Goal: Task Accomplishment & Management: Use online tool/utility

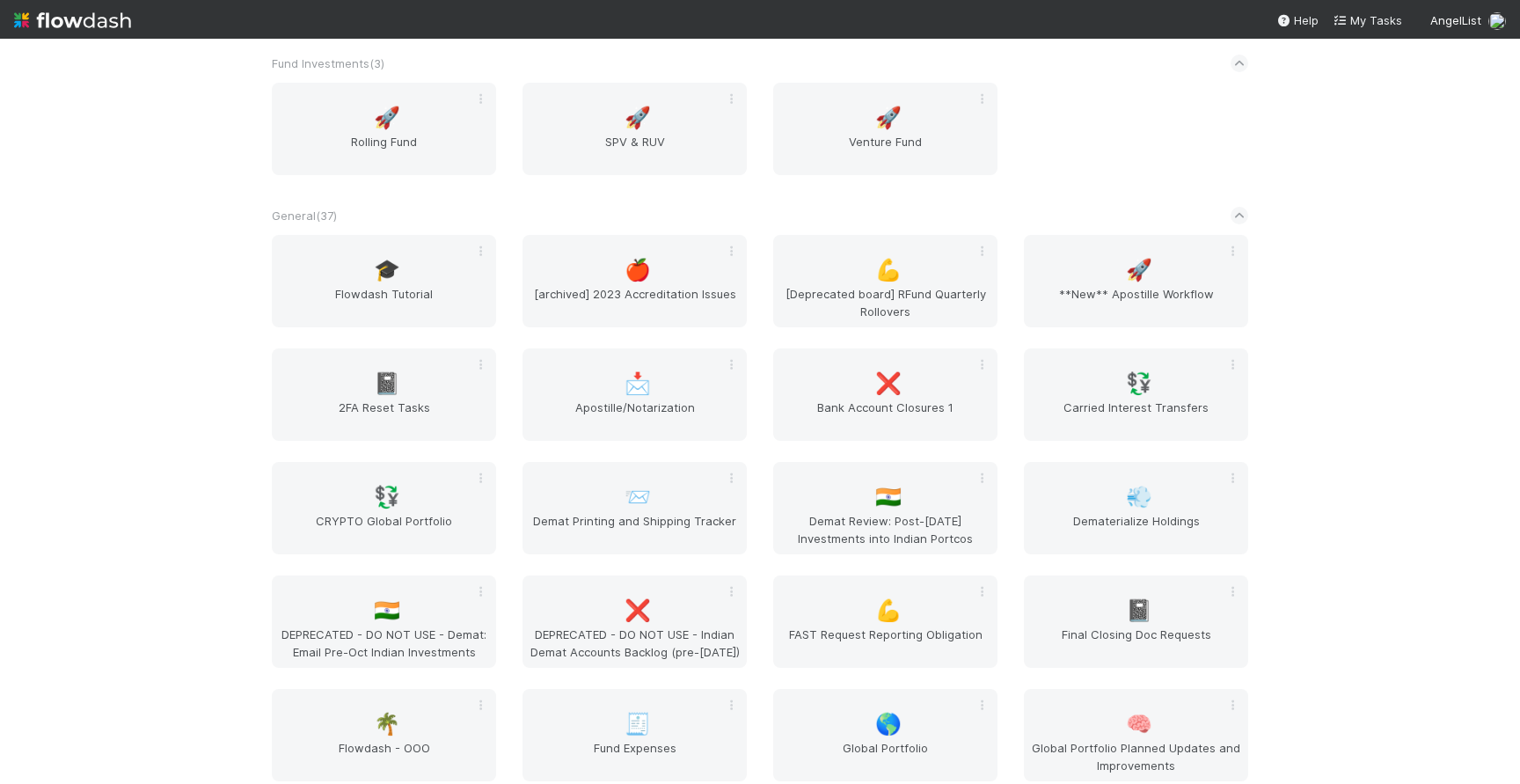
scroll to position [1928, 0]
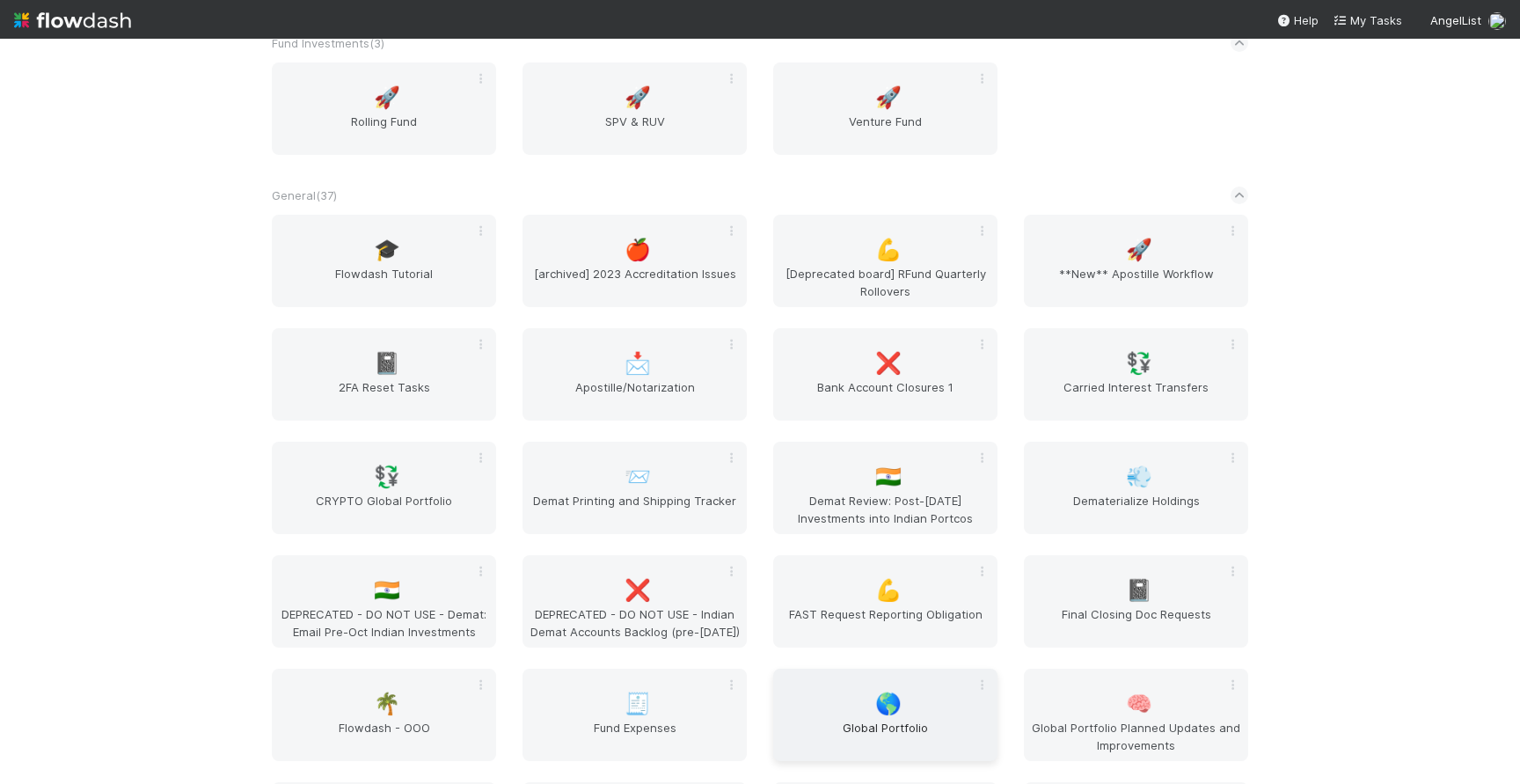
click at [839, 689] on div "🌎 Global Portfolio" at bounding box center [885, 714] width 224 height 92
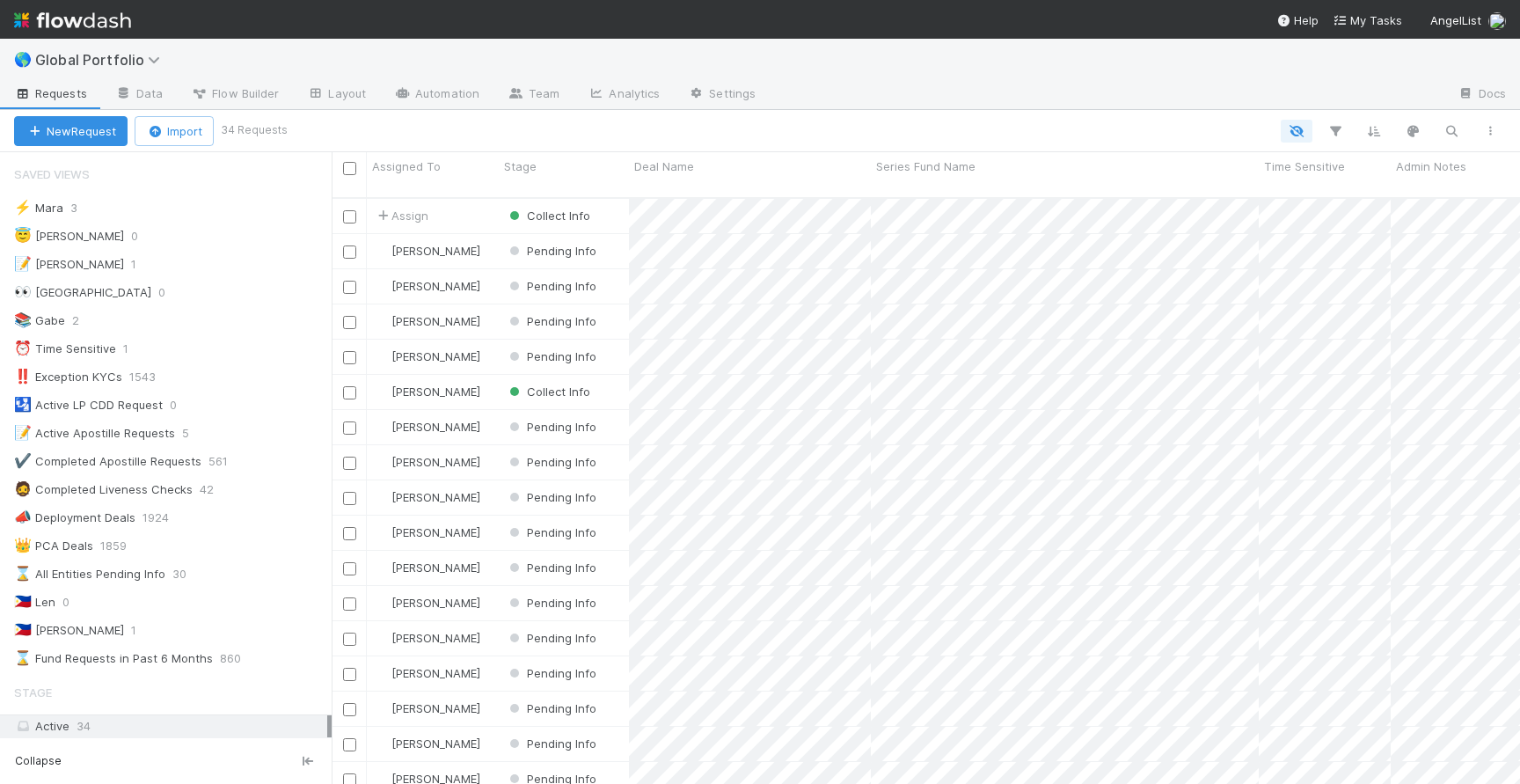
scroll to position [600, 1188]
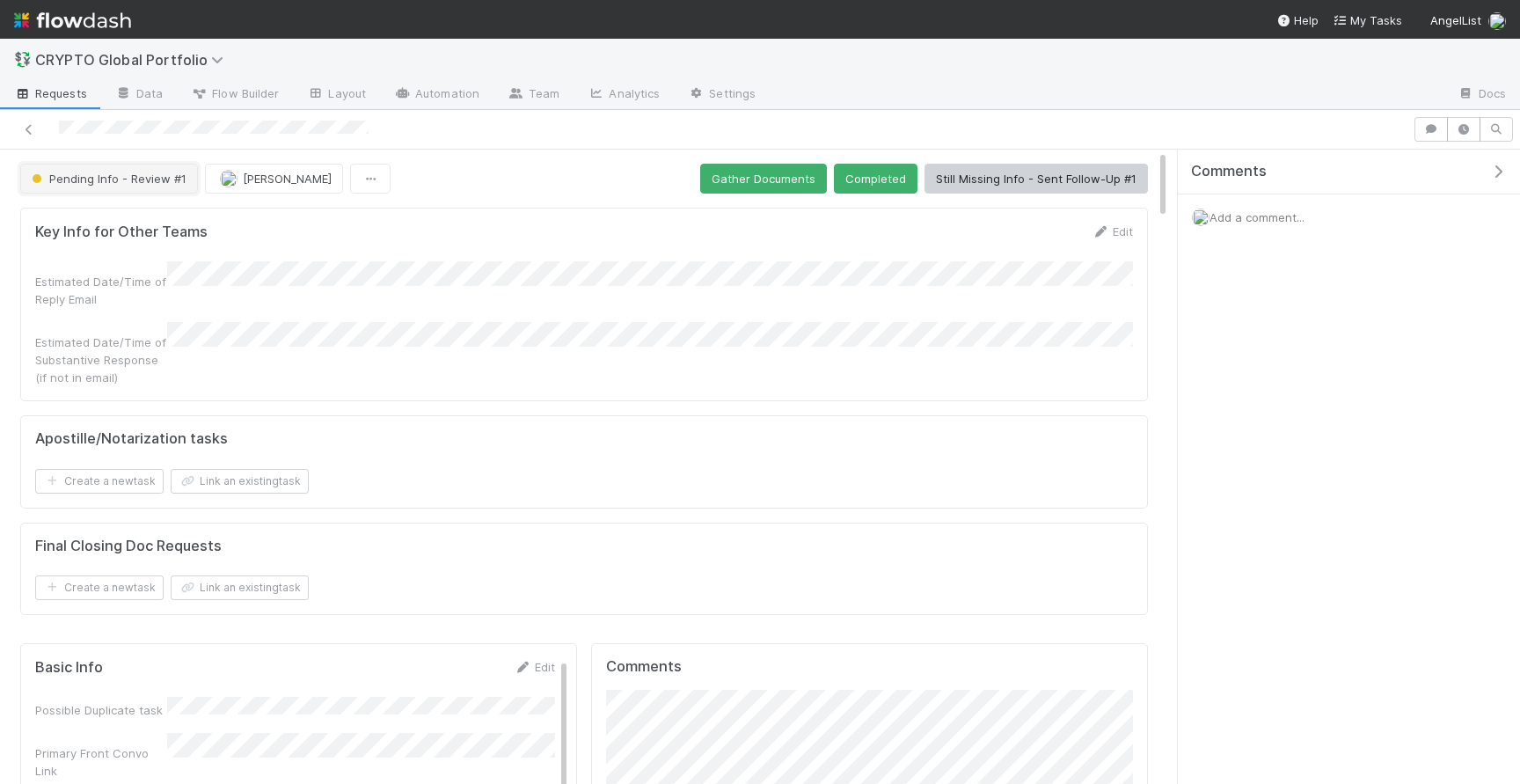
click at [128, 171] on span "Pending Info - Review #1" at bounding box center [107, 178] width 158 height 14
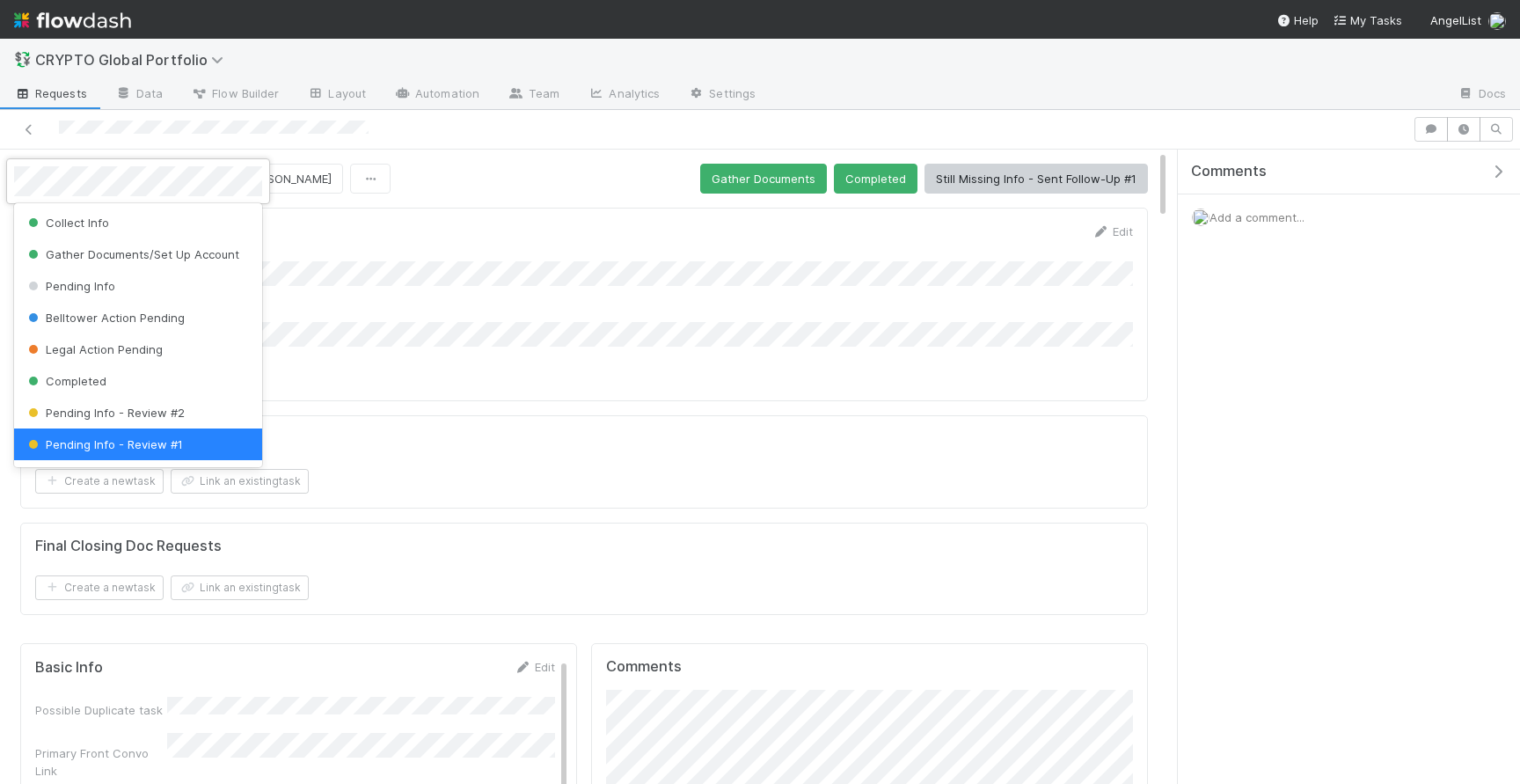
scroll to position [4, 0]
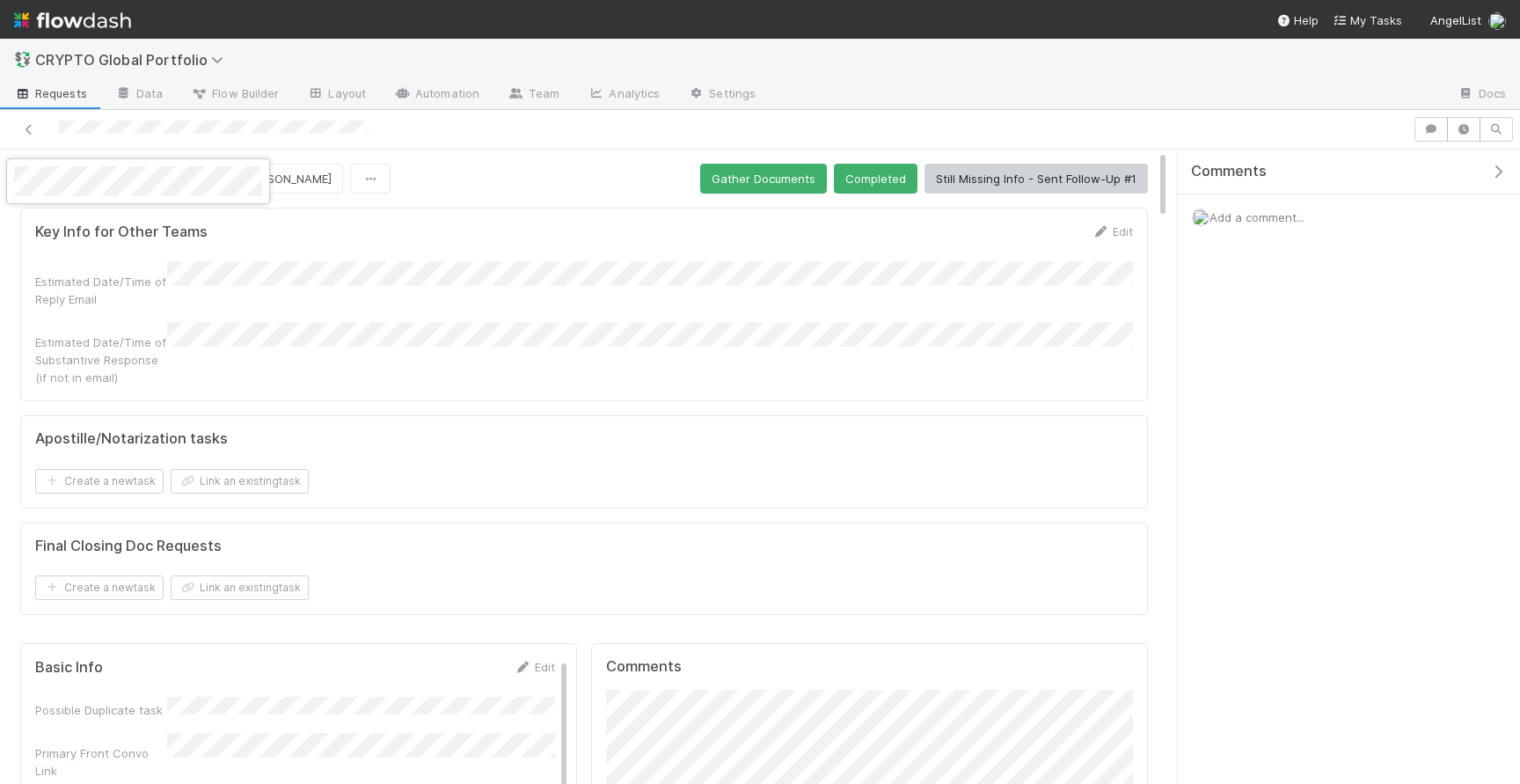
click at [436, 209] on div at bounding box center [760, 392] width 1520 height 784
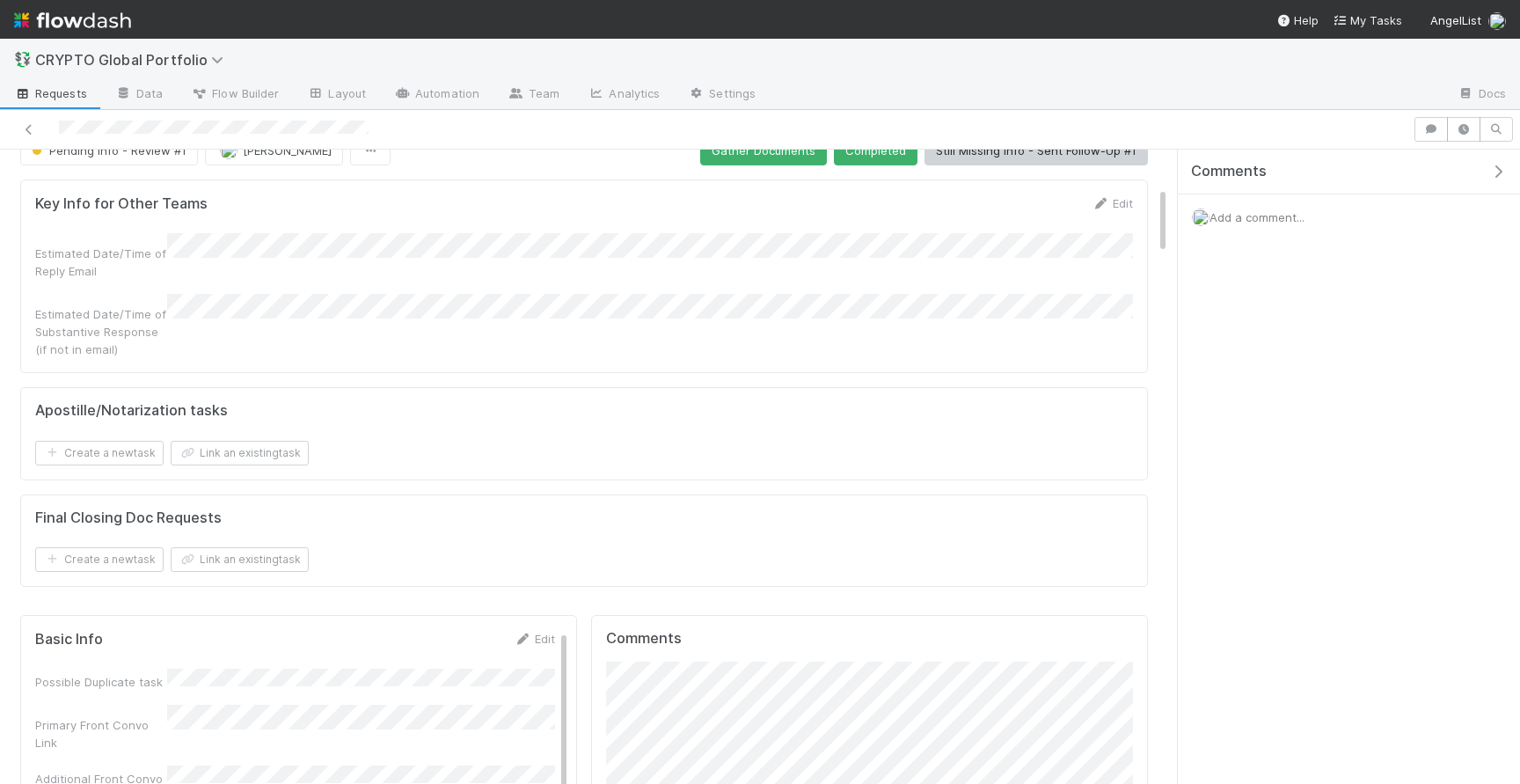
scroll to position [0, 0]
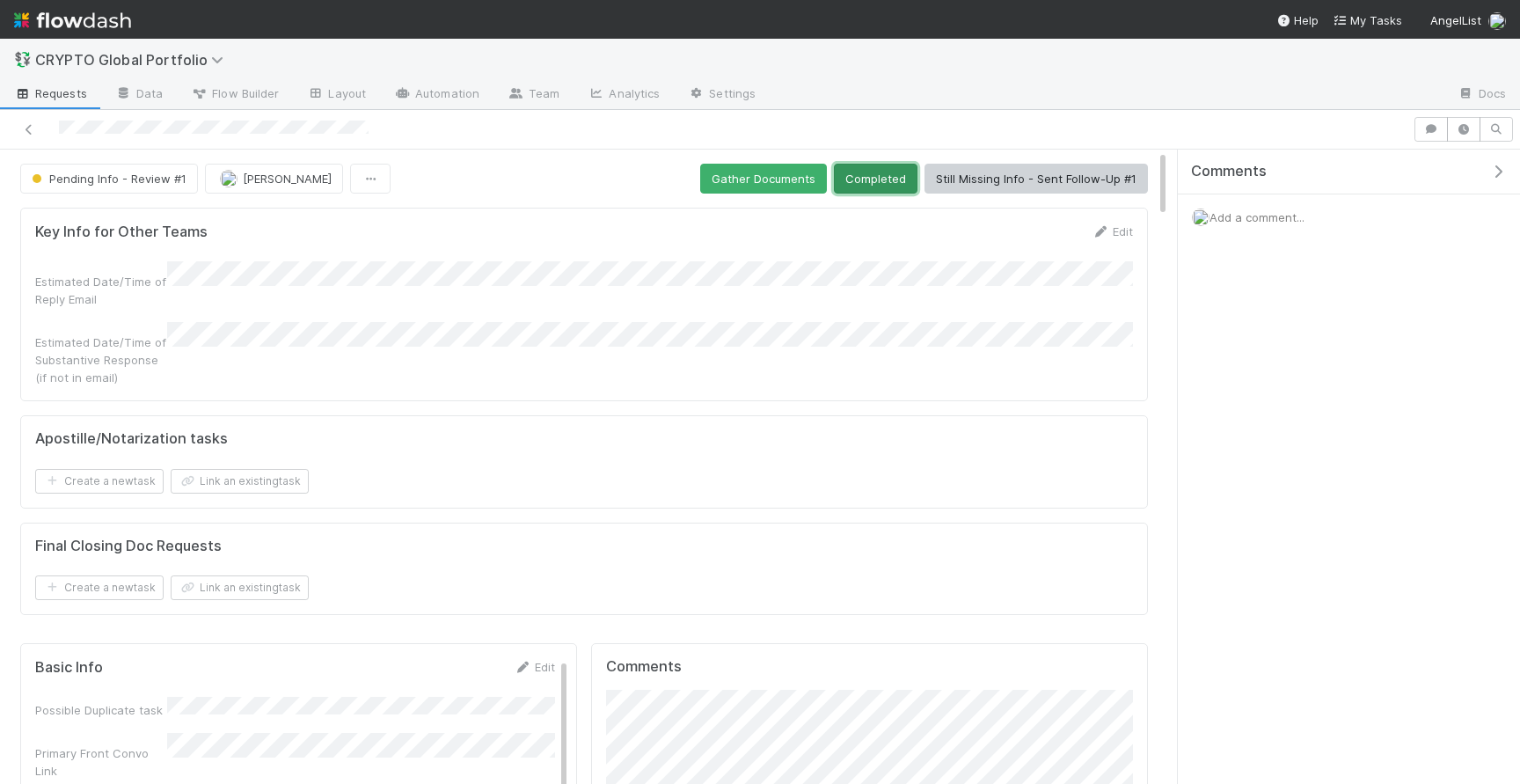
click at [864, 184] on button "Completed" at bounding box center [876, 178] width 84 height 30
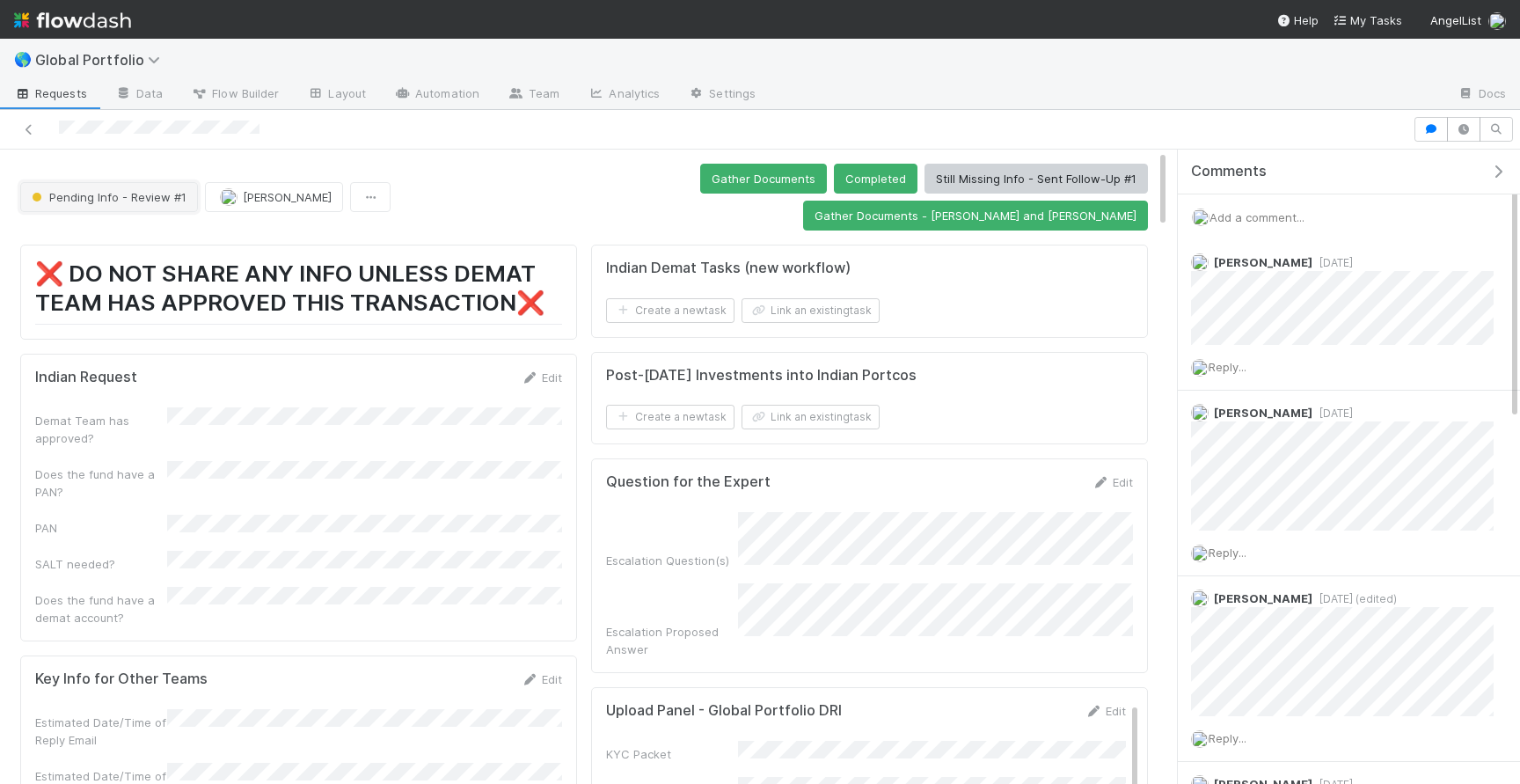
click at [95, 190] on span "Pending Info - Review #1" at bounding box center [107, 197] width 158 height 14
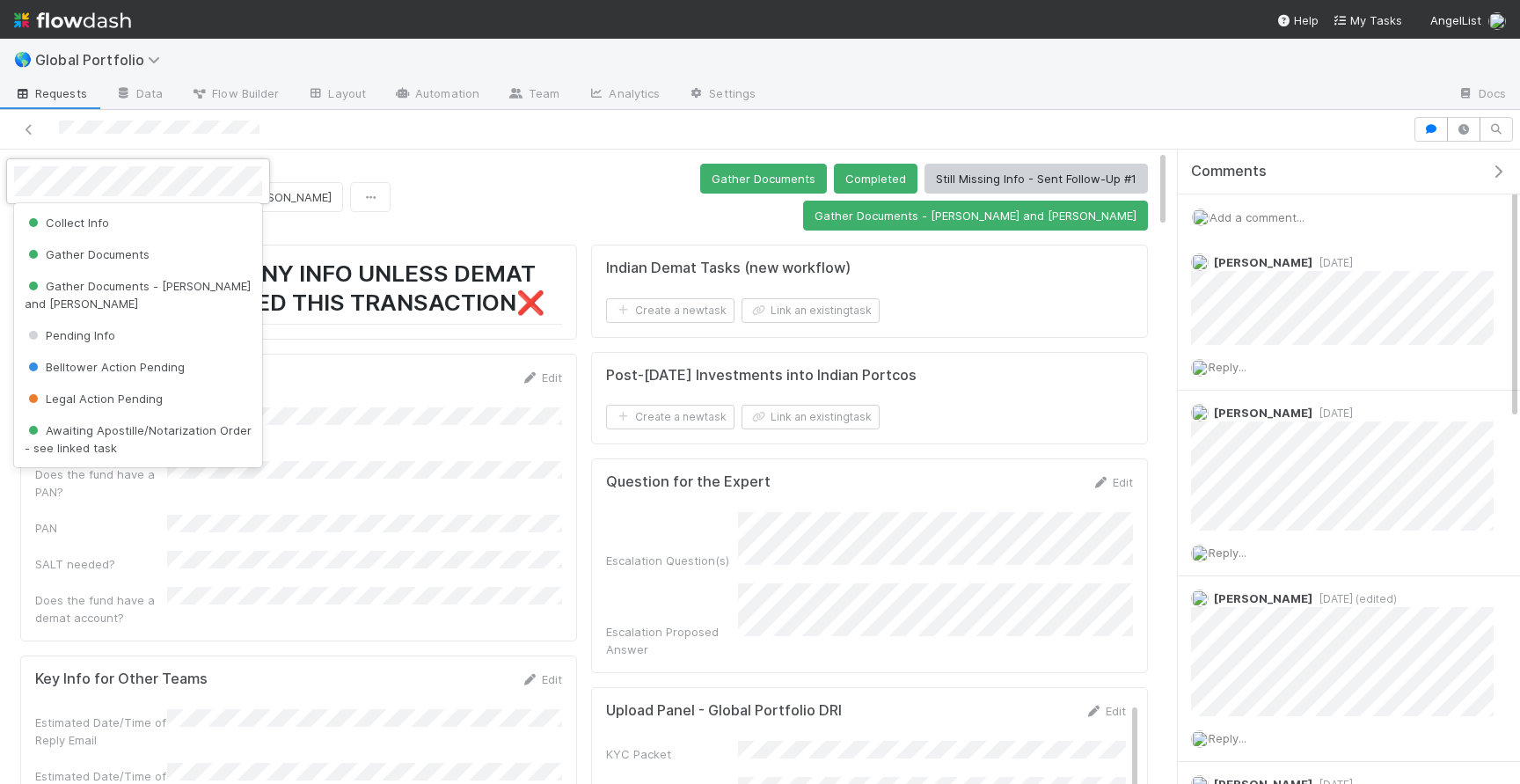
scroll to position [53, 0]
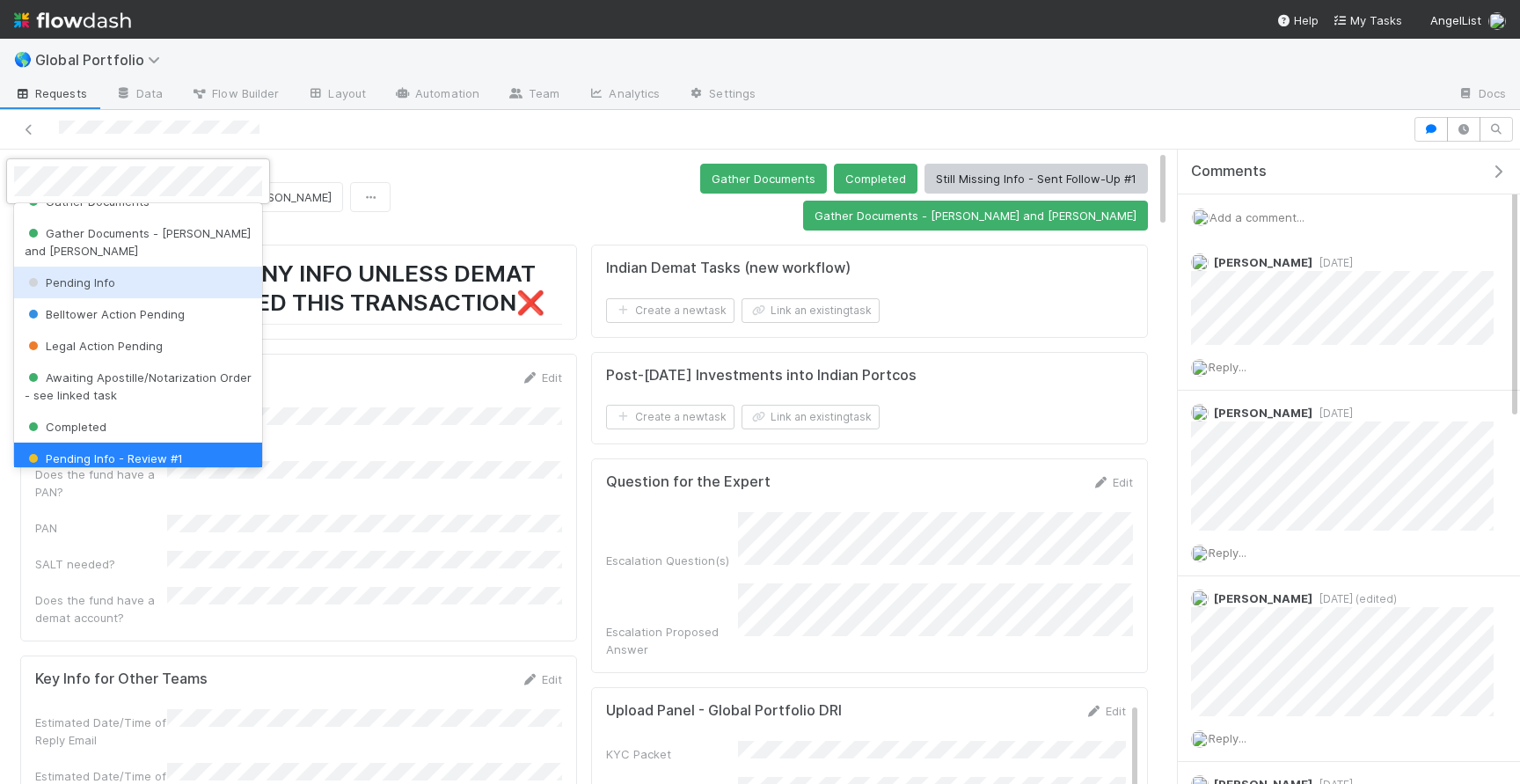
click at [70, 275] on span "Pending Info" at bounding box center [70, 281] width 91 height 14
